Goal: Communication & Community: Answer question/provide support

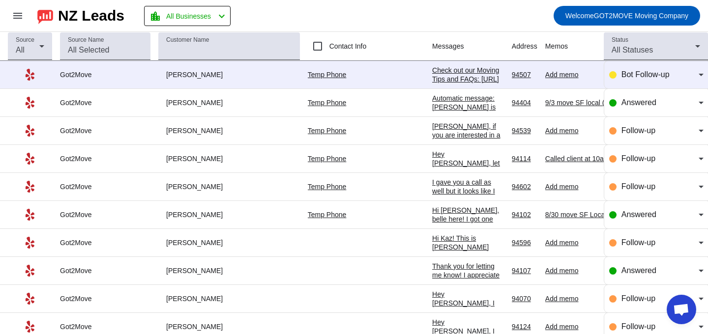
click at [432, 69] on div "Check out our Moving Tips and FAQs: [URL][DOMAIN_NAME]​" at bounding box center [468, 79] width 72 height 27
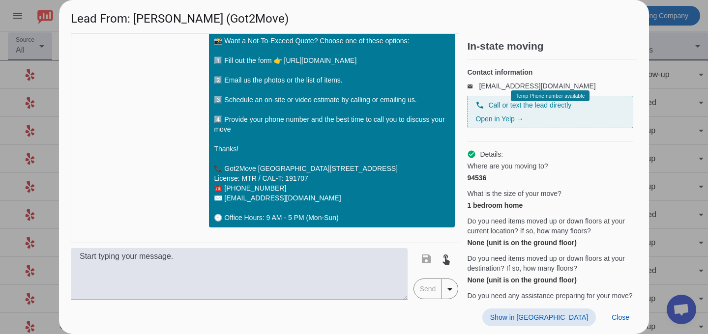
scroll to position [138, 0]
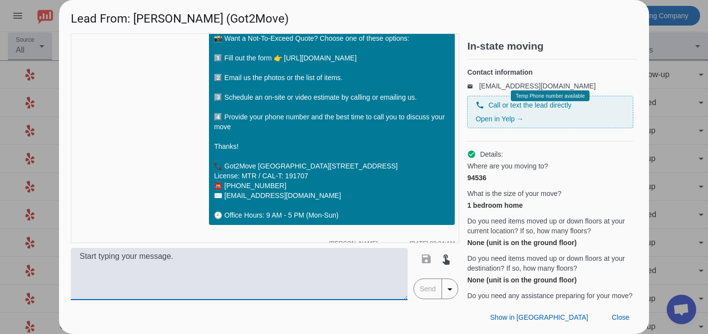
click at [112, 262] on textarea at bounding box center [239, 274] width 337 height 52
type textarea "H"
drag, startPoint x: 180, startPoint y: 284, endPoint x: 55, endPoint y: 282, distance: 124.5
click at [55, 282] on div "Lead From: [PERSON_NAME] (Got2Move) timer close [PERSON_NAME] [DATE] 08:23:AM H…" at bounding box center [354, 167] width 708 height 334
click at [104, 279] on textarea "Good morning [PERSON_NAME], This is Per and I called and" at bounding box center [239, 274] width 337 height 52
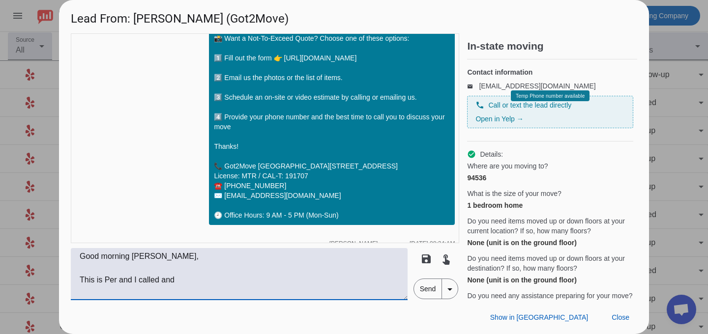
drag, startPoint x: 135, startPoint y: 281, endPoint x: 185, endPoint y: 282, distance: 50.7
click at [185, 282] on textarea "Good morning [PERSON_NAME], This is Per and I called and" at bounding box center [239, 274] width 337 height 52
drag, startPoint x: 185, startPoint y: 282, endPoint x: 139, endPoint y: 279, distance: 46.3
click at [139, 279] on textarea "Good morning [PERSON_NAME], This is Per and I called and" at bounding box center [239, 274] width 337 height 52
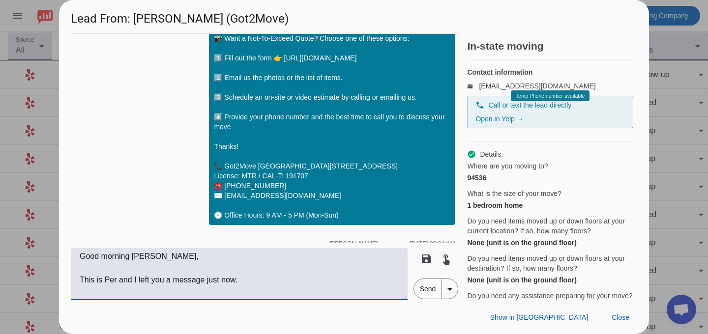
paste textarea "’m here to make your move stress-free. Based on what you shared, we estimate ab…"
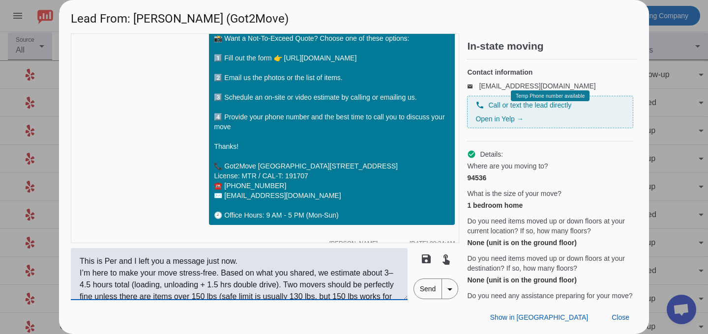
scroll to position [32, 0]
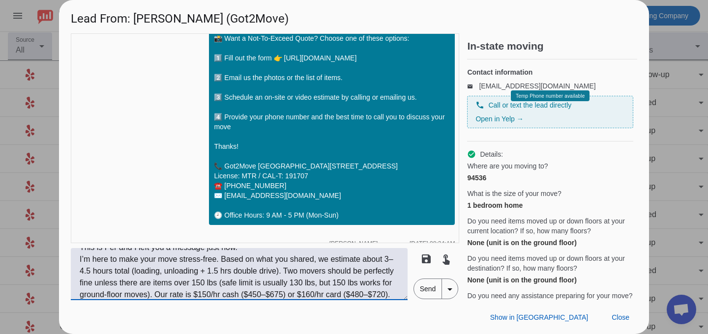
click at [245, 251] on textarea "Good morning [PERSON_NAME], This is Per and I left you a message just now. I’m …" at bounding box center [239, 274] width 337 height 52
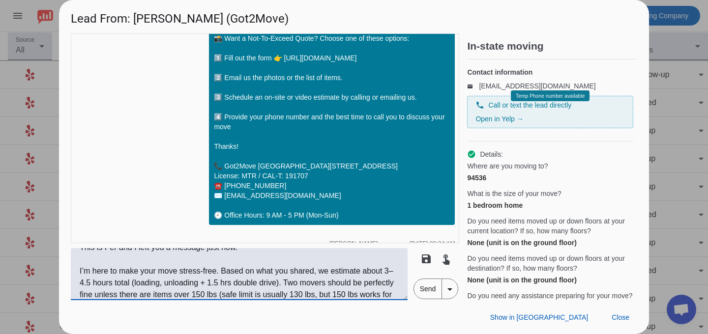
scroll to position [39, 0]
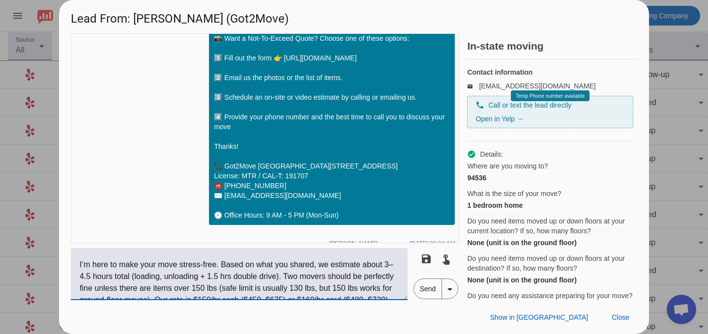
click at [224, 269] on textarea "Good morning [PERSON_NAME], This is Per and I left you a message just now. I’m …" at bounding box center [239, 274] width 337 height 52
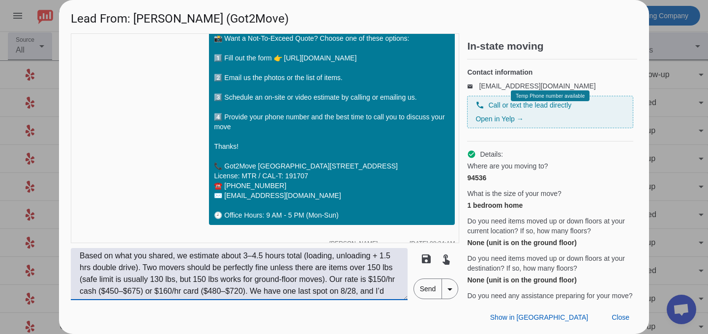
click at [144, 268] on textarea "Good morning [PERSON_NAME], This is Per and I left you a message just now. I’m …" at bounding box center [239, 274] width 337 height 52
click at [143, 266] on textarea "Good morning [PERSON_NAME], This is Per and I left you a message just now. I’m …" at bounding box center [239, 274] width 337 height 52
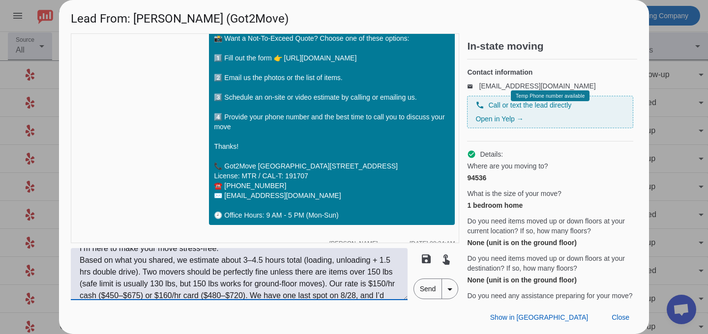
scroll to position [57, 0]
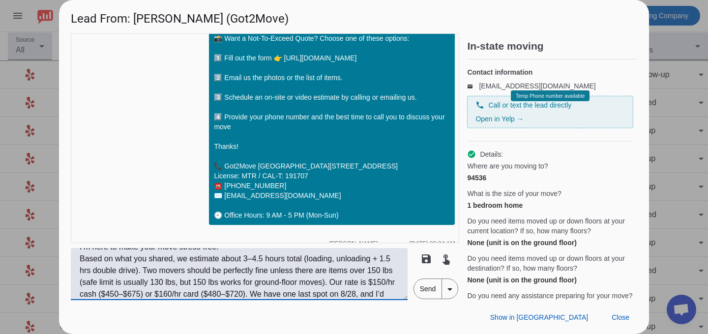
click at [332, 285] on textarea "Good morning [PERSON_NAME], This is Per and I left you a message just now. I’m …" at bounding box center [239, 274] width 337 height 52
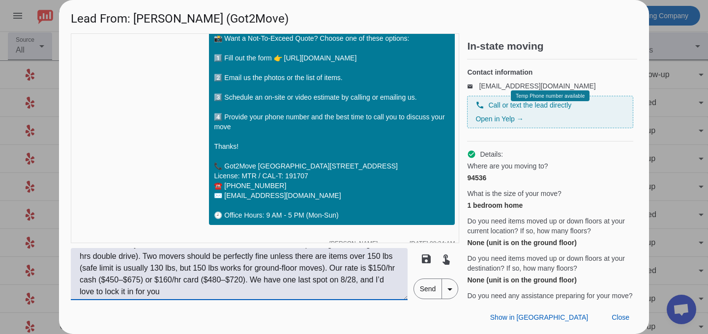
scroll to position [59, 0]
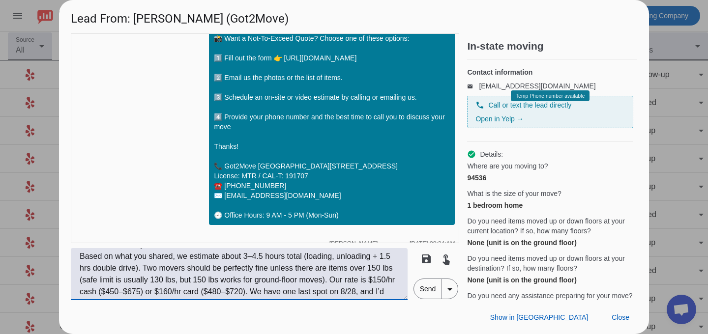
click at [332, 277] on textarea "Good morning [PERSON_NAME], This is Per and I left you a message just now. I’m …" at bounding box center [239, 274] width 337 height 52
click at [331, 278] on textarea "Good morning [PERSON_NAME], This is Per and I left you a message just now. I’m …" at bounding box center [239, 274] width 337 height 52
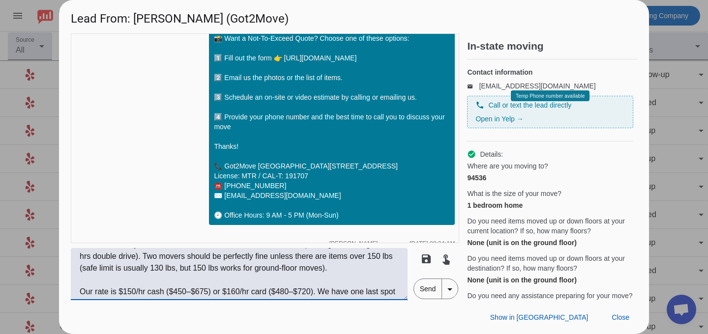
scroll to position [83, 0]
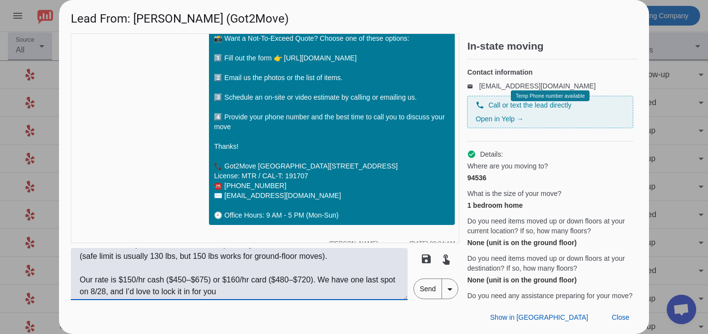
click at [317, 279] on textarea "Good morning [PERSON_NAME], This is Per and I left you a message just now. I’m …" at bounding box center [239, 274] width 337 height 52
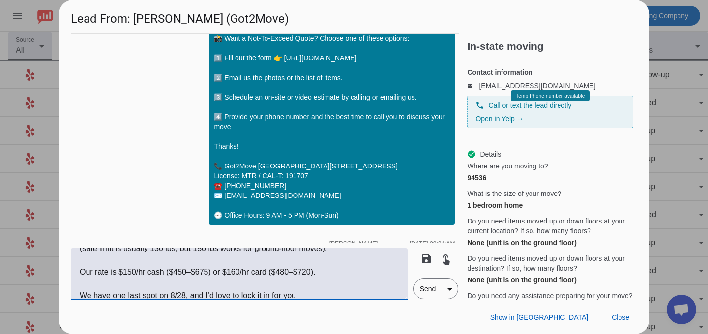
scroll to position [94, 0]
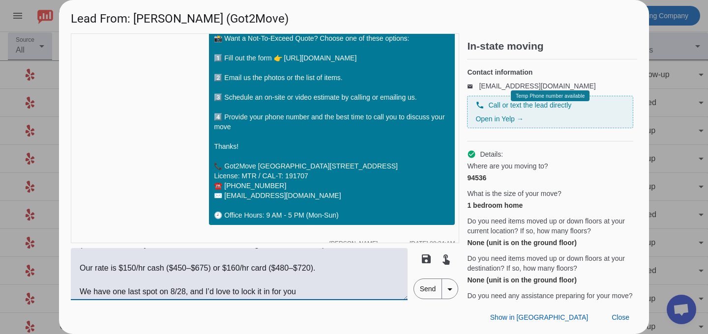
click at [319, 288] on textarea "Good morning [PERSON_NAME], This is Per and I left you a message just now. I’m …" at bounding box center [239, 274] width 337 height 52
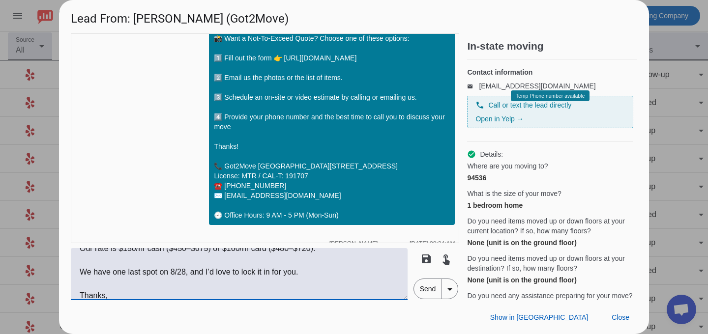
scroll to position [126, 0]
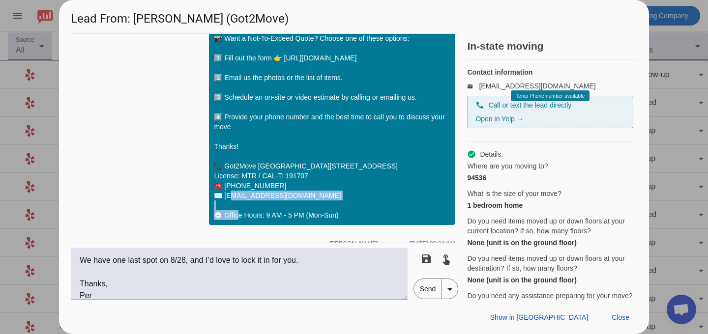
copy div "[PHONE_NUMBER] ✉️ [EMAIL_ADDRESS][DOMAIN_NAME] 🕘"
drag, startPoint x: 295, startPoint y: 209, endPoint x: 209, endPoint y: 195, distance: 86.6
click at [209, 195] on div "Hi [PERSON_NAME]! 🚚 Got2Move - professional movers and packers with transparent…" at bounding box center [332, 67] width 246 height 315
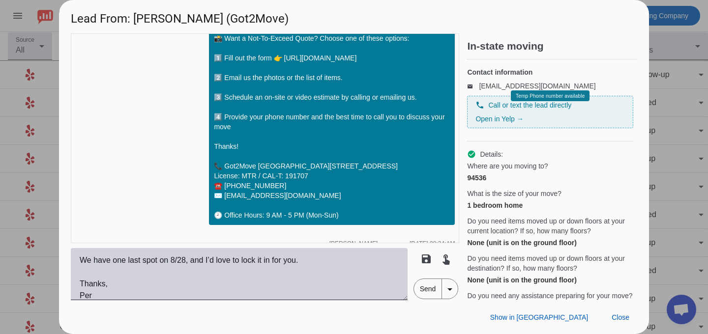
click at [121, 296] on textarea "Good morning [PERSON_NAME], This is Per and I left you a message just now. I’m …" at bounding box center [239, 274] width 337 height 52
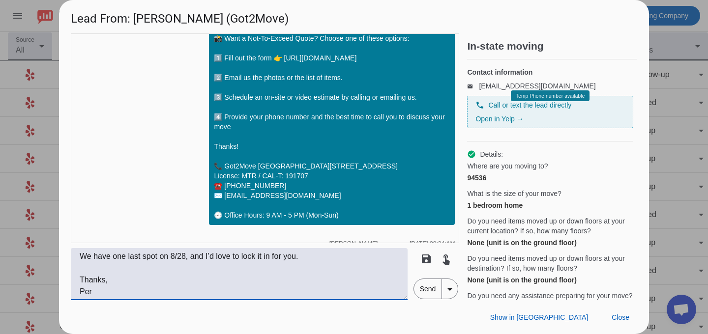
paste textarea "☎️ [PHONE_NUMBER] ✉️ [EMAIL_ADDRESS][DOMAIN_NAME]"
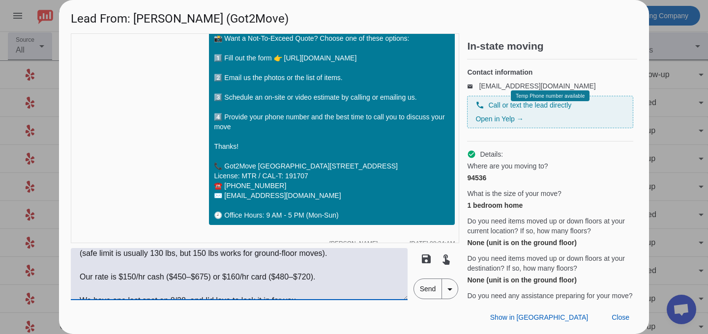
scroll to position [77, 0]
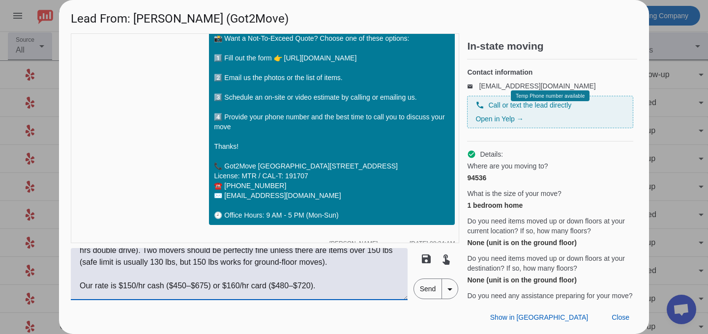
click at [80, 286] on textarea "Good morning [PERSON_NAME], This is Per and I left you a message just now. I’m …" at bounding box center [239, 274] width 337 height 52
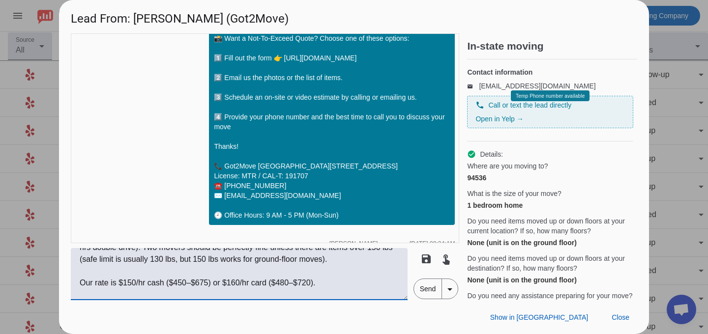
scroll to position [81, 0]
type textarea "Good morning [PERSON_NAME], This is Per, and I just left you a message. I’m her…"
click at [424, 291] on span "Send" at bounding box center [428, 289] width 28 height 20
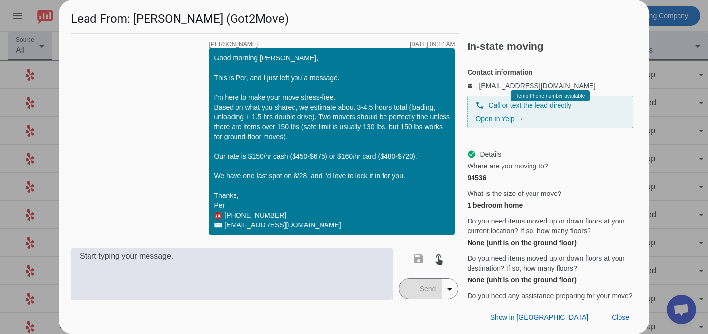
scroll to position [0, 0]
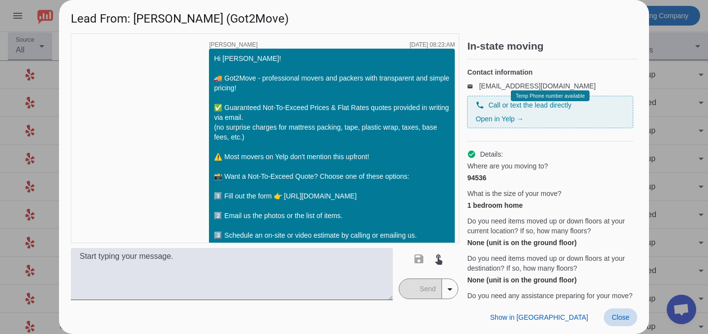
click at [614, 316] on span "Close" at bounding box center [621, 318] width 18 height 8
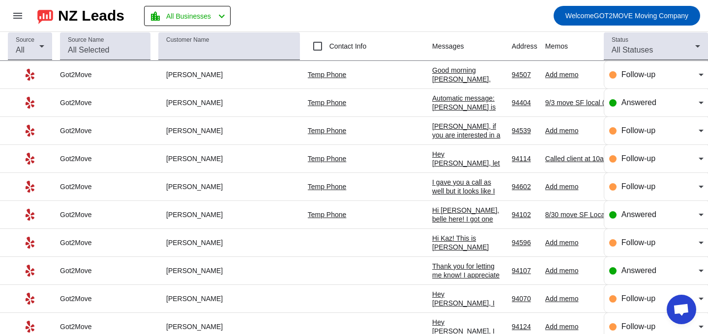
click at [432, 195] on div "I gave you a call as well but it looks like I may have caught you at a busy tim…" at bounding box center [468, 209] width 72 height 62
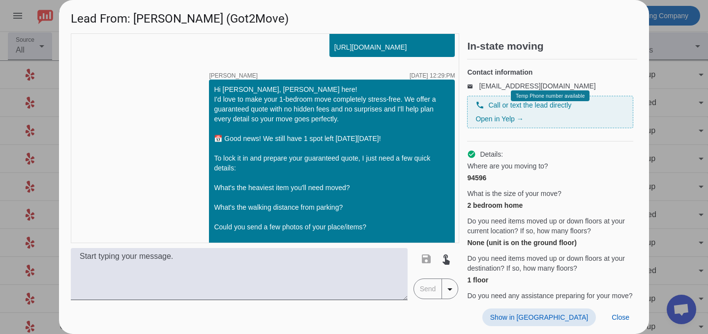
scroll to position [368, 0]
click at [686, 182] on div at bounding box center [354, 167] width 708 height 334
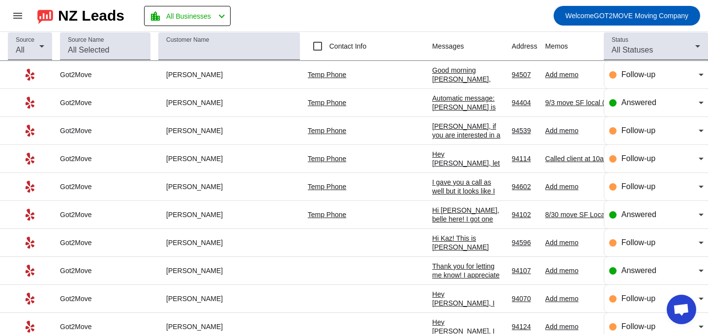
click at [432, 78] on div "Good morning [PERSON_NAME], This is Per, and I just left you a message. I'm her…" at bounding box center [468, 199] width 72 height 266
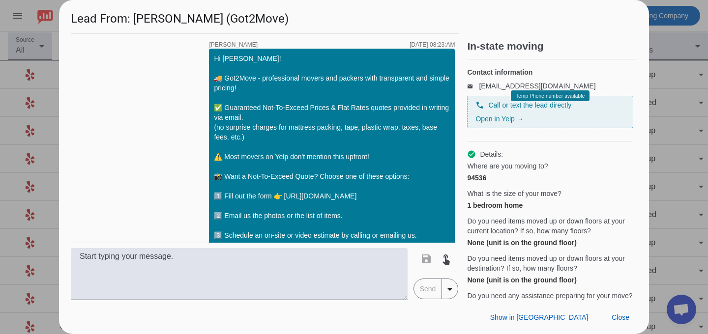
scroll to position [410, 0]
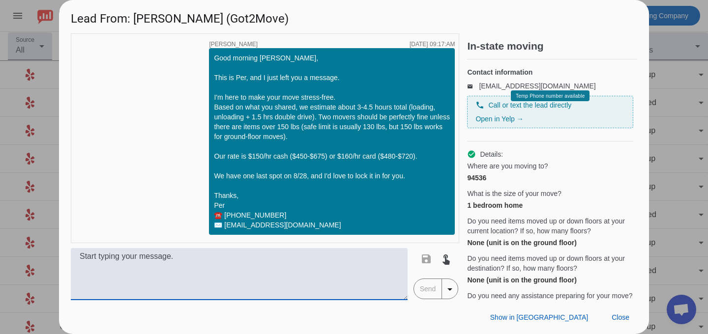
click at [253, 266] on textarea at bounding box center [239, 274] width 337 height 52
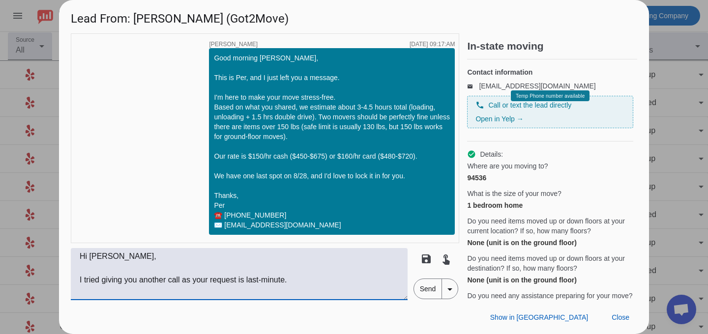
click at [291, 287] on textarea "Hi [PERSON_NAME], I tried giving you another call as your request is last-minut…" at bounding box center [239, 274] width 337 height 52
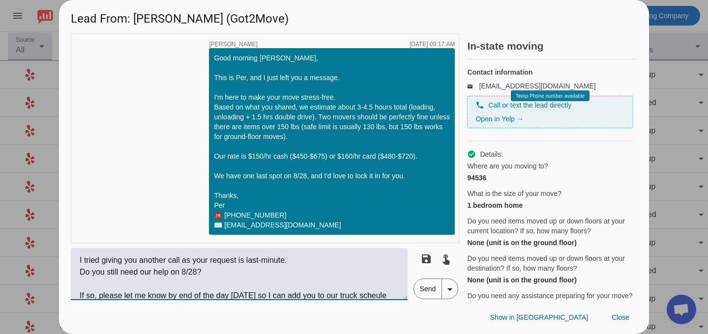
type textarea "Hi [PERSON_NAME], I tried giving you another call as your request is last-minut…"
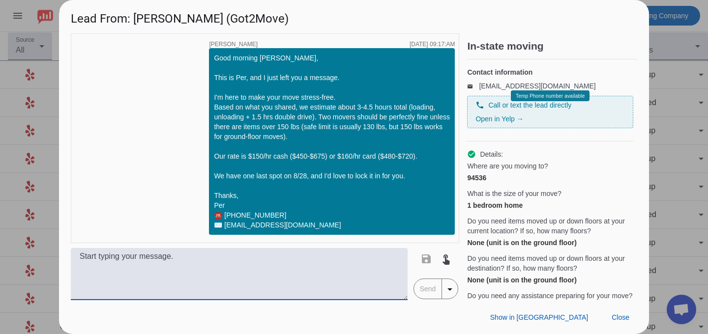
scroll to position [0, 0]
click at [212, 274] on textarea at bounding box center [239, 274] width 337 height 52
paste textarea "Hey [PERSON_NAME],I tried calling you again since your request is last-minute. …"
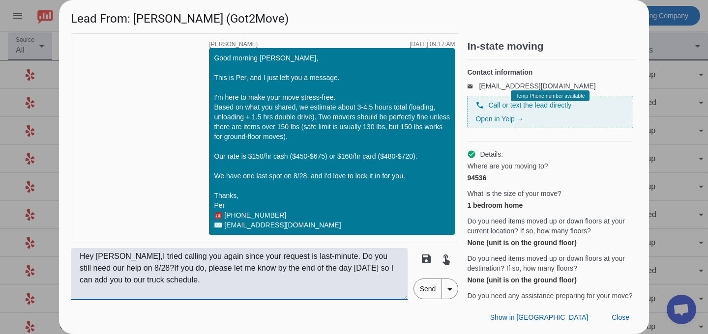
click at [110, 259] on textarea "Hey [PERSON_NAME],I tried calling you again since your request is last-minute. …" at bounding box center [239, 274] width 337 height 52
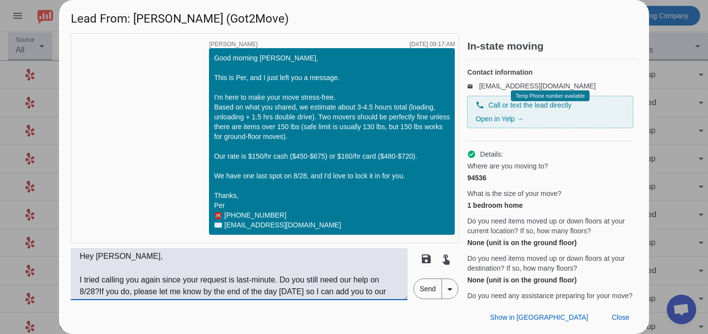
drag, startPoint x: 283, startPoint y: 281, endPoint x: 73, endPoint y: 284, distance: 210.5
click at [73, 284] on textarea "Hey [PERSON_NAME], I tried calling you again since your request is last-minute.…" at bounding box center [239, 274] width 337 height 52
click at [283, 278] on textarea "Hey [PERSON_NAME], I tried calling you again since your request is last-minute.…" at bounding box center [239, 274] width 337 height 52
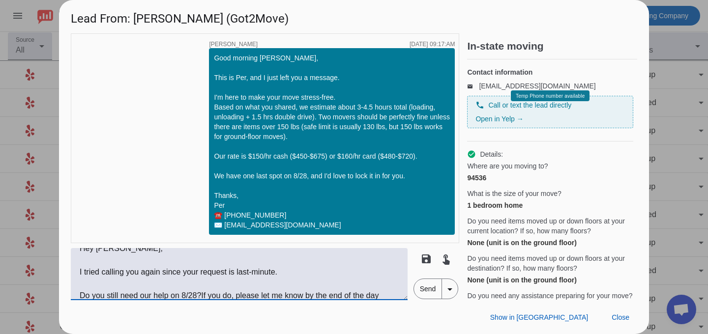
scroll to position [24, 0]
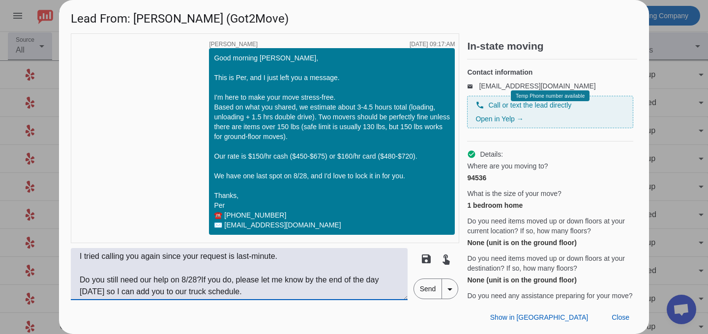
click at [201, 280] on textarea "Hey [PERSON_NAME], I tried calling you again since your request is last-minute.…" at bounding box center [239, 274] width 337 height 52
click at [252, 292] on textarea "Hey [PERSON_NAME], I tried calling you again since your request is last-minute.…" at bounding box center [239, 274] width 337 height 52
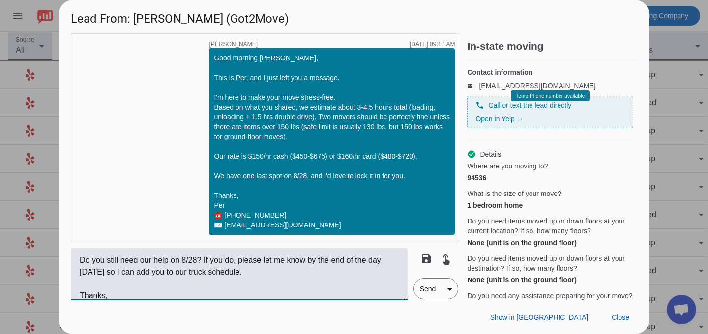
scroll to position [55, 0]
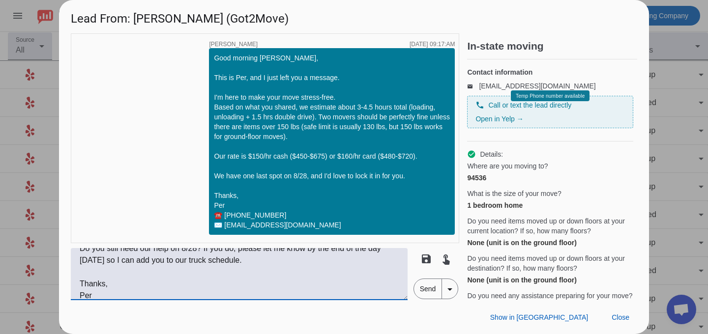
type textarea "Hey [PERSON_NAME], I tried calling you again since your request is last-minute.…"
click at [421, 284] on span "Send" at bounding box center [428, 289] width 28 height 20
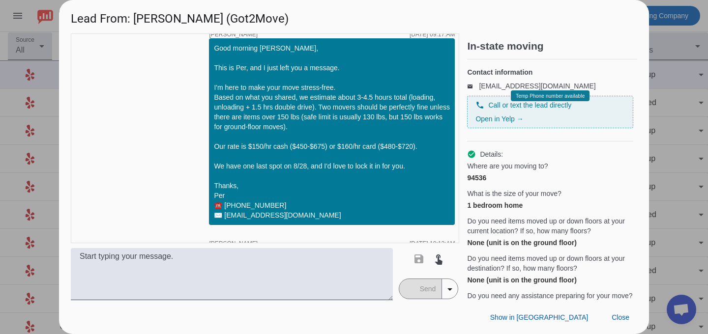
scroll to position [531, 0]
